Goal: Task Accomplishment & Management: Manage account settings

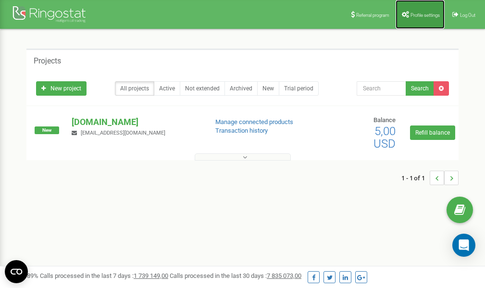
click at [427, 13] on span "Profile settings" at bounding box center [425, 15] width 29 height 5
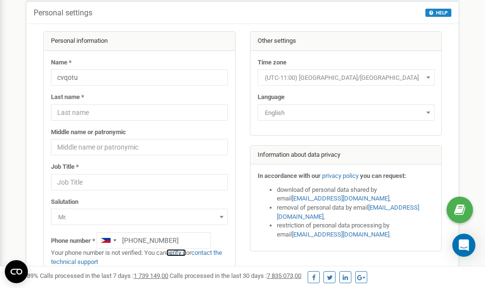
click at [178, 252] on link "verify it" at bounding box center [176, 252] width 20 height 7
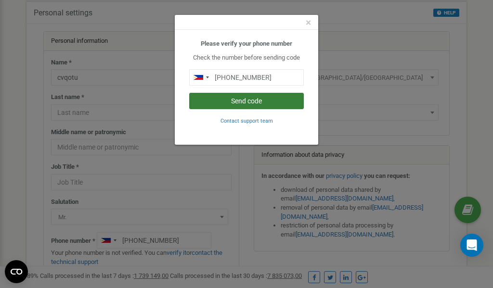
click at [239, 104] on button "Send code" at bounding box center [246, 101] width 114 height 16
